Goal: Information Seeking & Learning: Learn about a topic

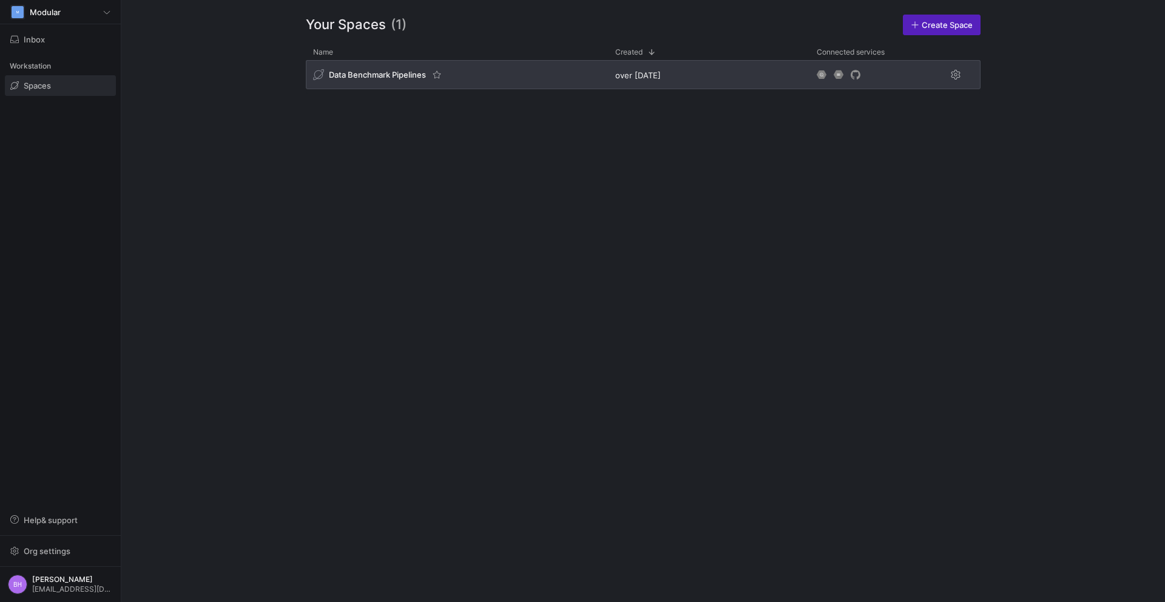
click at [389, 77] on span "Data Benchmark Pipelines" at bounding box center [377, 75] width 97 height 10
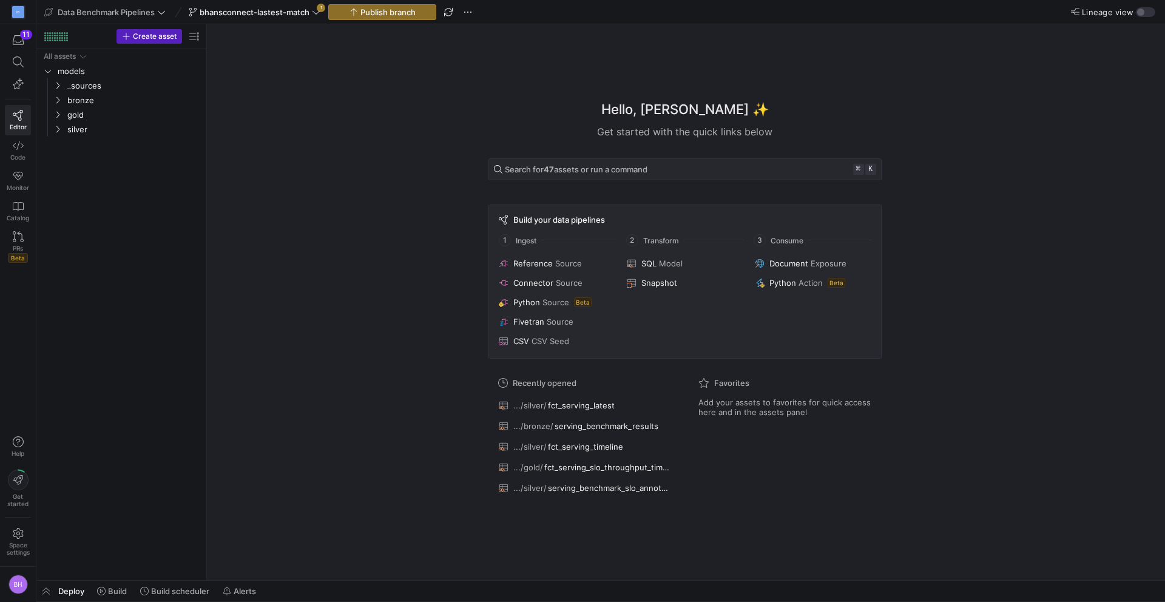
click at [1001, 200] on div "Hello, [PERSON_NAME] ✨ Get started with the quick links below Search for 47 ass…" at bounding box center [685, 302] width 946 height 556
click at [58, 126] on icon "Press SPACE to select this row." at bounding box center [57, 129] width 8 height 7
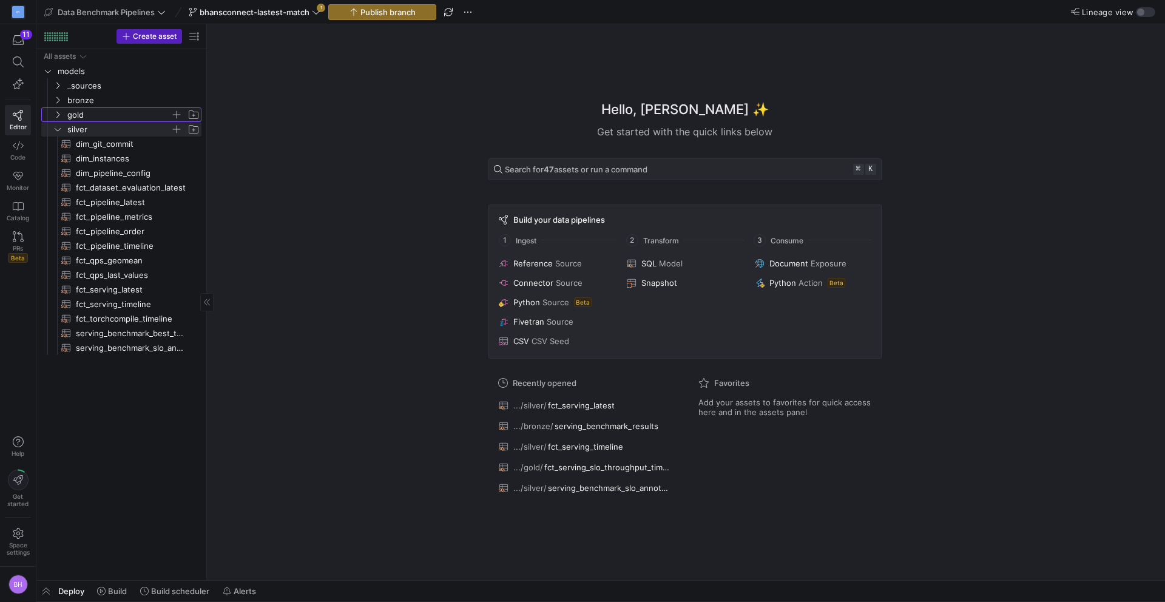
click at [54, 111] on icon "Press SPACE to select this row." at bounding box center [57, 114] width 8 height 7
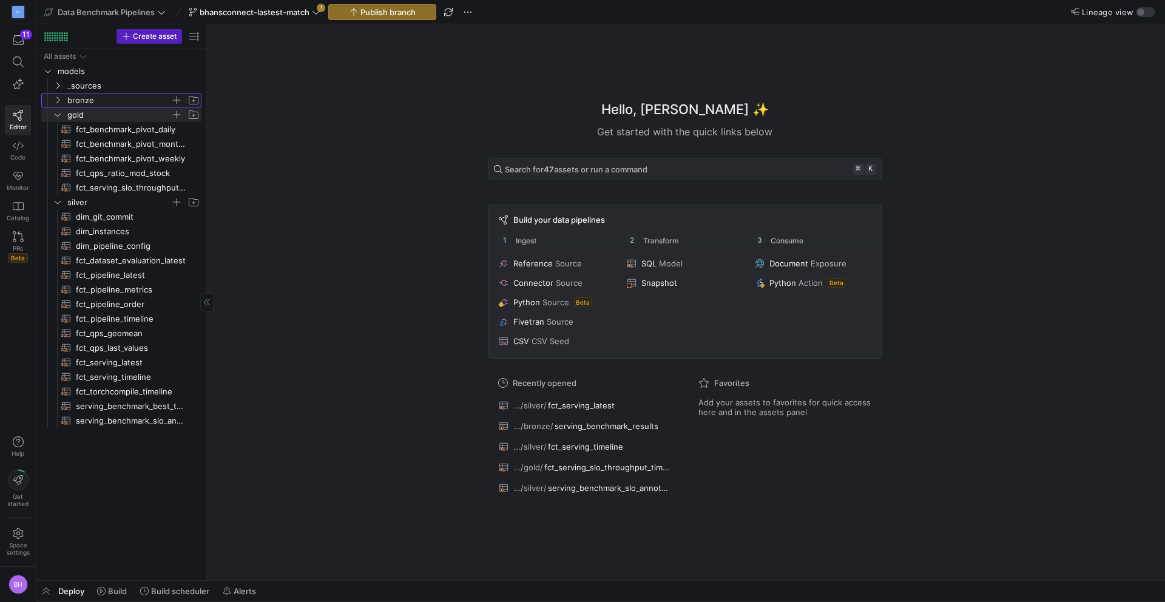
click at [54, 101] on icon "Press SPACE to select this row." at bounding box center [57, 99] width 8 height 7
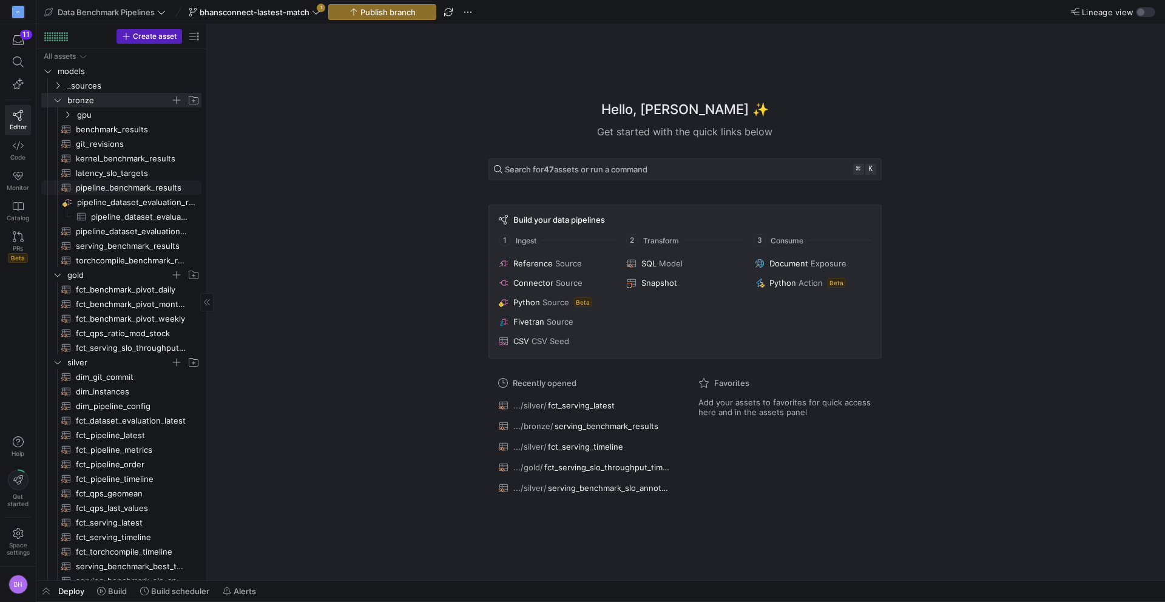
click at [135, 186] on span "pipeline_benchmark_results​​​​​​​​​​" at bounding box center [132, 188] width 112 height 14
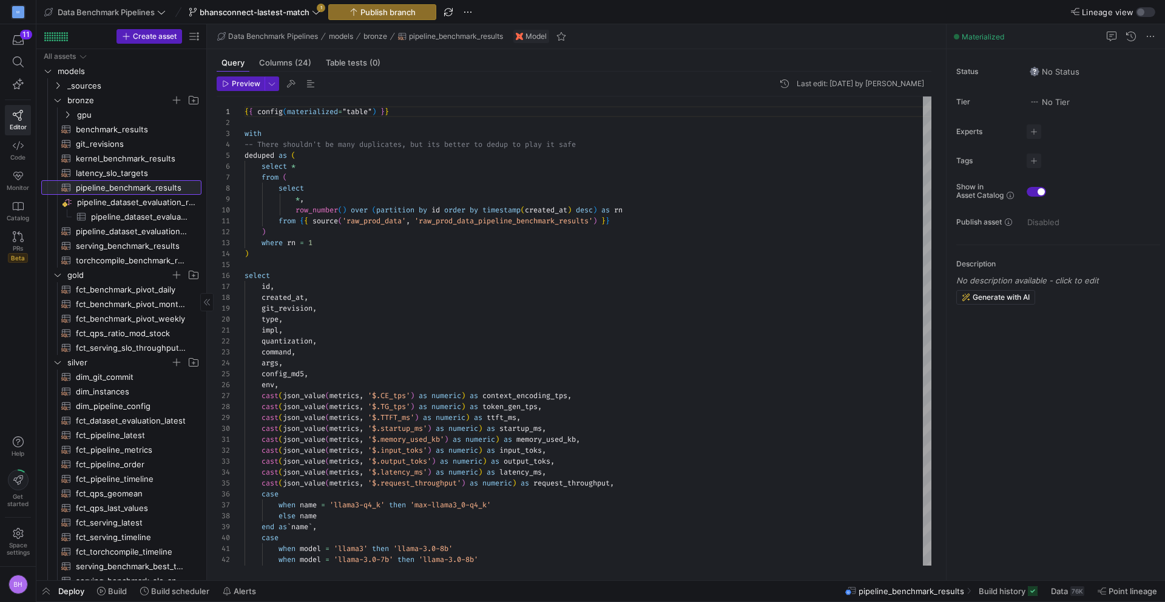
scroll to position [109, 0]
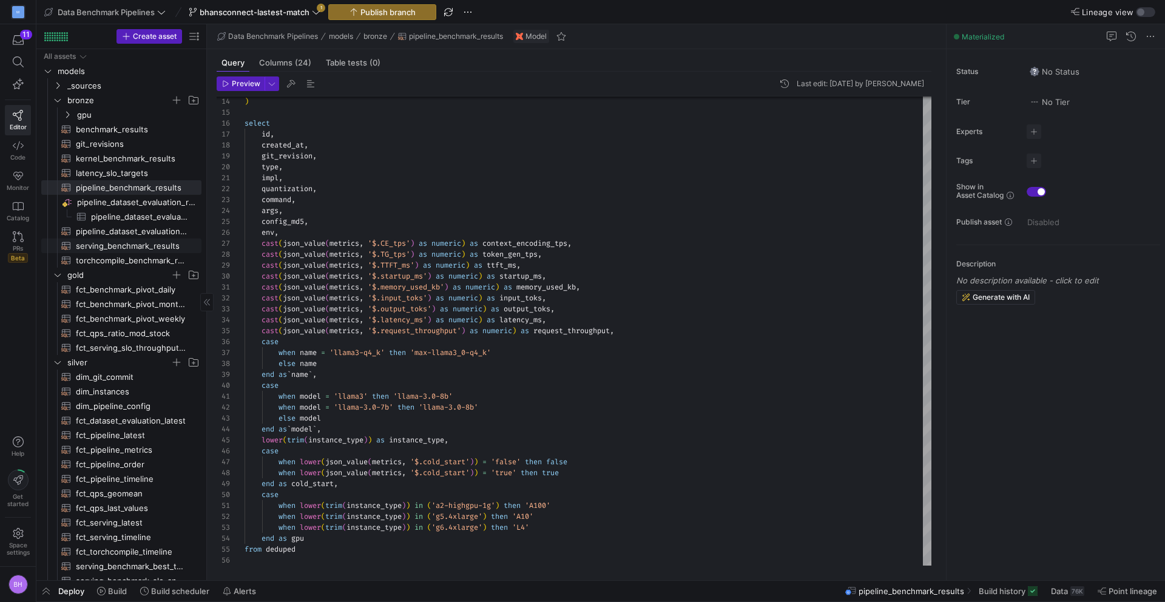
click at [109, 241] on span "serving_benchmark_results​​​​​​​​​​" at bounding box center [132, 246] width 112 height 14
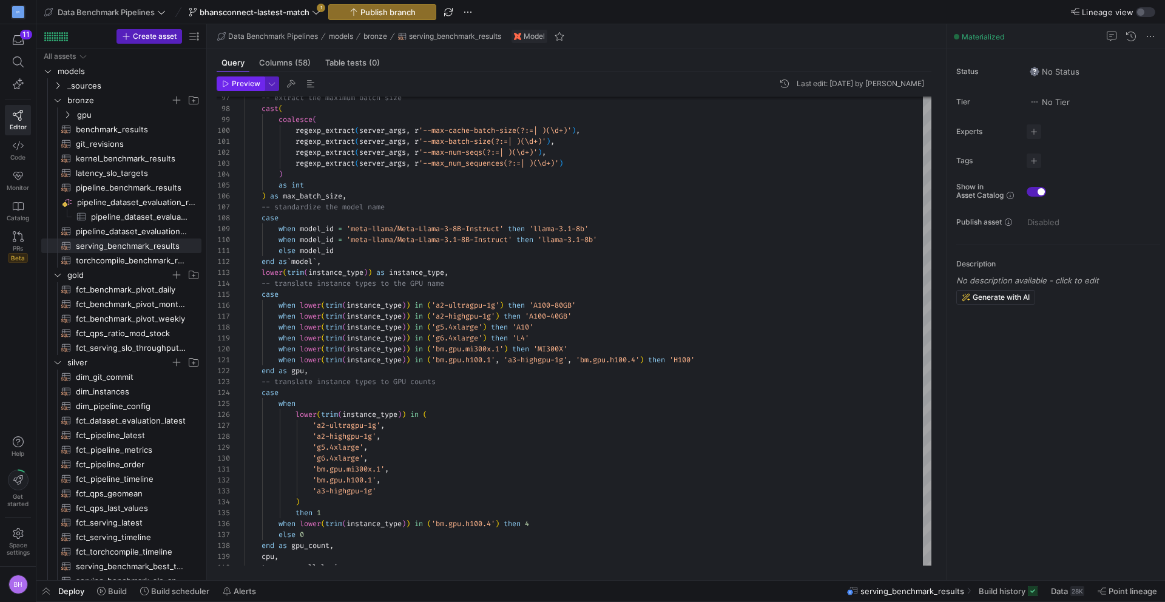
click at [250, 86] on span "Preview" at bounding box center [246, 83] width 29 height 8
